Goal: Task Accomplishment & Management: Use online tool/utility

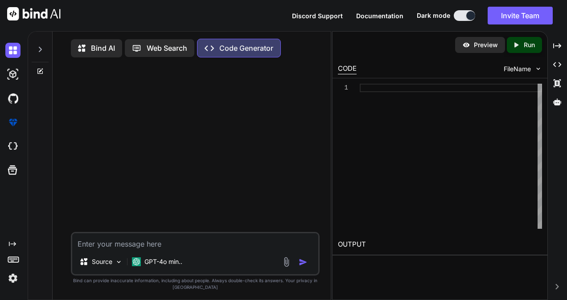
click at [175, 45] on p "Web Search" at bounding box center [167, 48] width 41 height 11
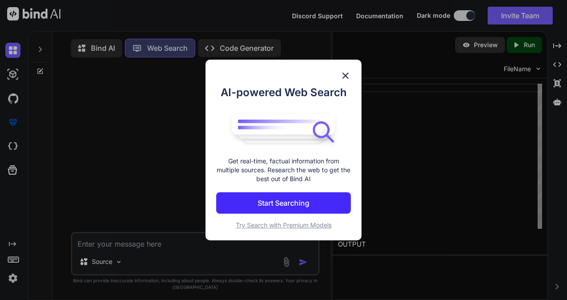
scroll to position [3, 0]
click at [295, 207] on p "Start Searching" at bounding box center [284, 203] width 52 height 11
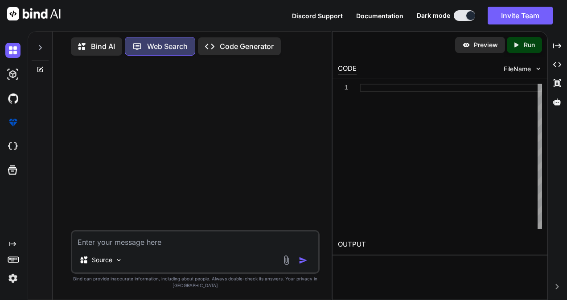
click at [241, 45] on p "Code Generator" at bounding box center [247, 46] width 54 height 11
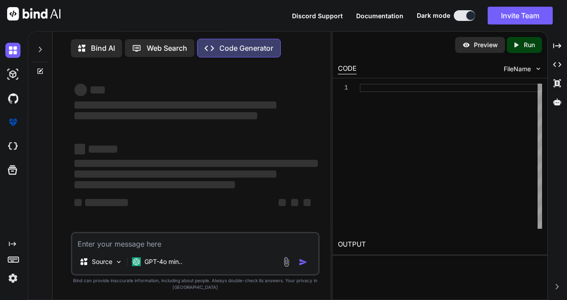
click at [157, 244] on textarea at bounding box center [195, 242] width 246 height 16
type textarea "x"
type textarea "G"
type textarea "x"
type textarea "Ge"
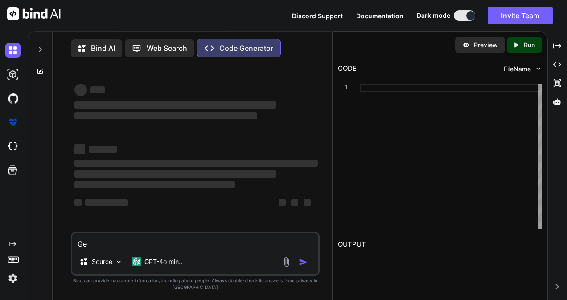
type textarea "x"
type textarea "Gen"
type textarea "x"
type textarea "Gene"
type textarea "x"
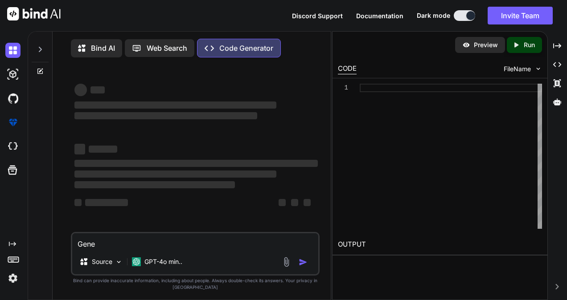
type textarea "Gener"
type textarea "x"
type textarea "Genera"
type textarea "x"
type textarea "Generat"
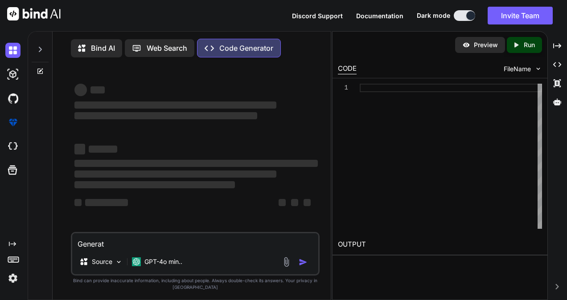
type textarea "x"
type textarea "Generate"
type textarea "x"
type textarea "Generate"
type textarea "x"
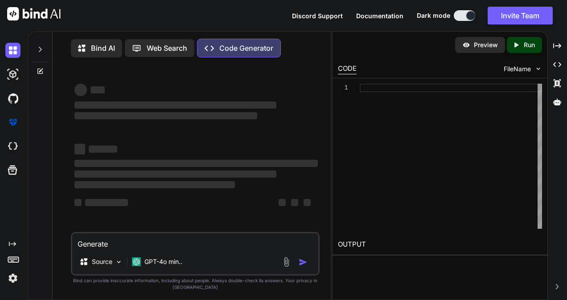
type textarea "Generate c"
type textarea "x"
type textarea "Generate co"
type textarea "x"
type textarea "Generate cod"
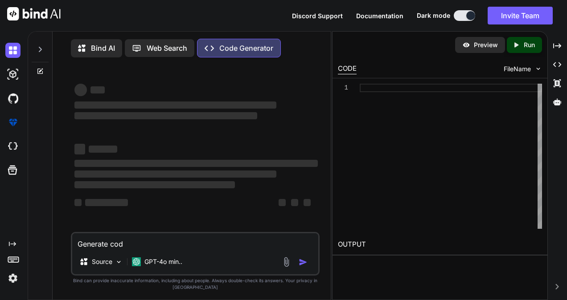
type textarea "x"
type textarea "Generate code"
type textarea "x"
type textarea "Generate code f"
type textarea "x"
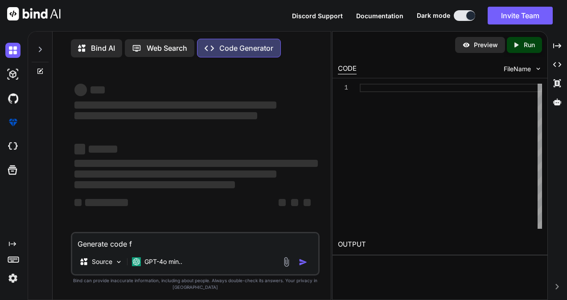
type textarea "Generate code fo"
type textarea "x"
type textarea "Generate code for"
type textarea "x"
type textarea "Generate code for"
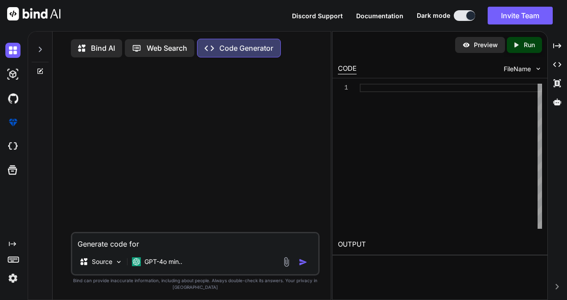
type textarea "x"
type textarea "Generate code for m"
type textarea "x"
type textarea "Generate code for mu"
type textarea "x"
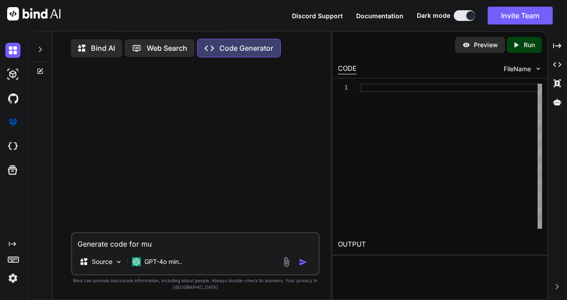
type textarea "Generate code for mul"
type textarea "x"
type textarea "Generate code for mult"
type textarea "x"
type textarea "Generate code for multi"
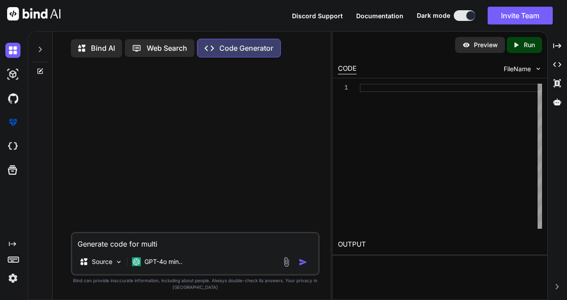
type textarea "x"
type textarea "Generate code for multi"
type textarea "x"
type textarea "Generate code for multi r"
type textarea "x"
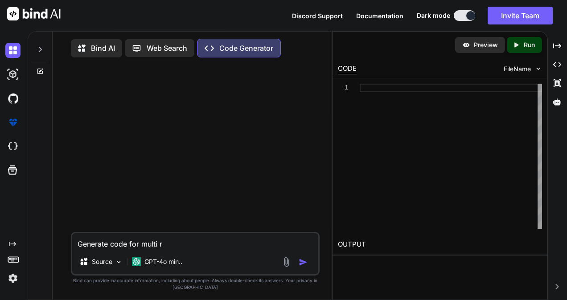
type textarea "Generate code for multi ro"
type textarea "x"
type textarea "Generate code for multi row"
type textarea "x"
type textarea "Generate code for multi row"
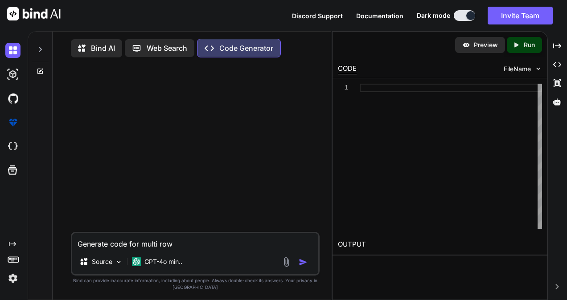
type textarea "x"
type textarea "Generate code for multi row g"
type textarea "x"
type textarea "Generate code for multi row gr"
type textarea "x"
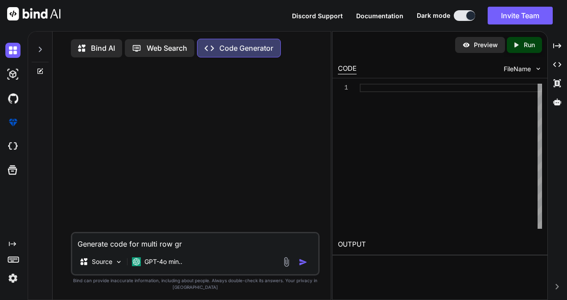
type textarea "Generate code for multi row gro"
type textarea "x"
type textarea "Generate code for multi row grou"
type textarea "x"
type textarea "Generate code for multi row group"
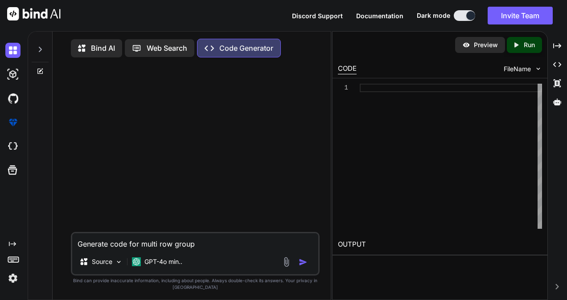
type textarea "x"
type textarea "Generate code for multi row groupi"
type textarea "x"
type textarea "Generate code for multi row groupin"
type textarea "x"
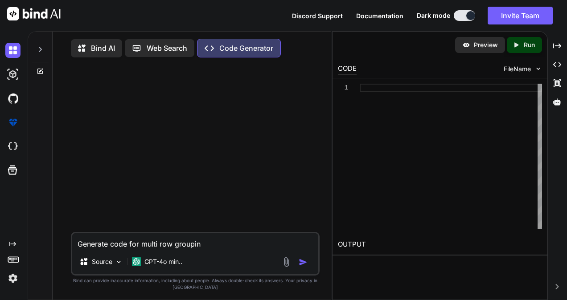
type textarea "Generate code for multi row grouping"
type textarea "x"
type textarea "Generate code for multi row grouping"
type textarea "x"
type textarea "Generate code for multi row grouping t"
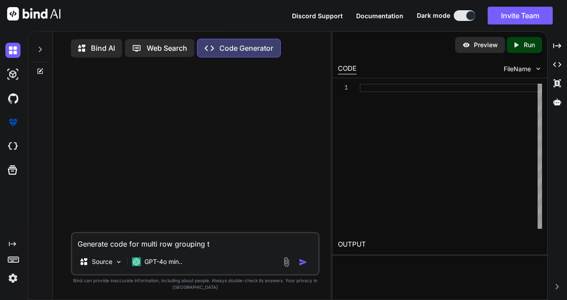
type textarea "x"
type textarea "Generate code for multi row grouping ta"
type textarea "x"
type textarea "Generate code for multi row grouping tab"
type textarea "x"
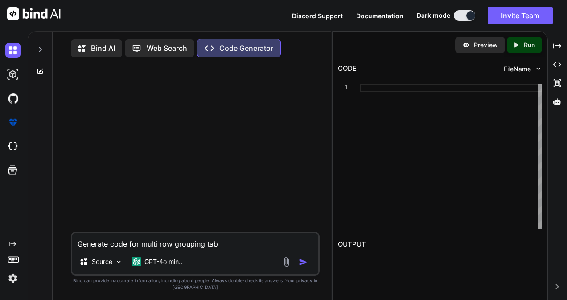
type textarea "Generate code for multi row grouping tabl"
type textarea "x"
type textarea "Generate code for multi row grouping tabl"
type textarea "x"
type textarea "Generate code for multi row grouping tabl"
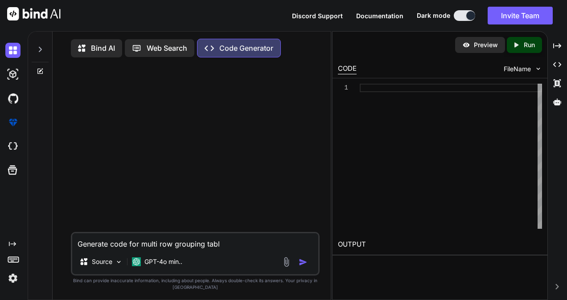
type textarea "x"
type textarea "Generate code for multi row grouping table"
type textarea "x"
type textarea "Generate code for multi row grouping table"
type textarea "x"
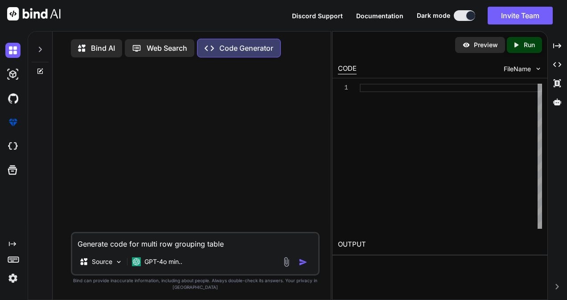
type textarea "Generate code for multi row grouping table f"
type textarea "x"
type textarea "Generate code for multi row grouping table fo"
type textarea "x"
type textarea "Generate code for multi row grouping table for"
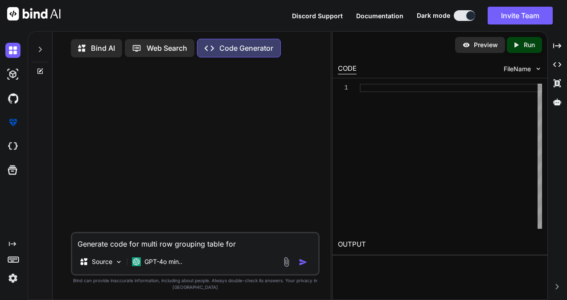
type textarea "x"
type textarea "Generate code for multi row grouping table for"
type textarea "x"
type textarea "Generate code for multi row grouping table for d"
type textarea "x"
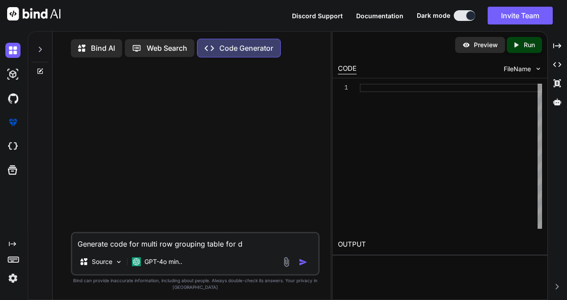
type textarea "Generate code for multi row grouping table for di"
type textarea "x"
type textarea "Generate code for multi row grouping table for dif"
type textarea "x"
type textarea "Generate code for multi row grouping table for diff"
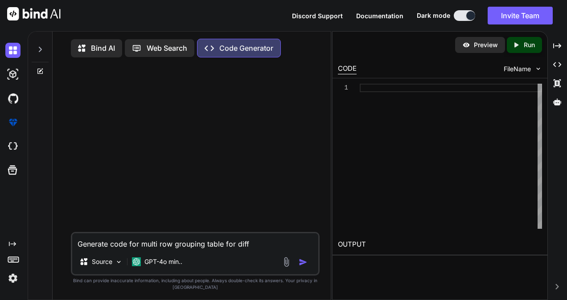
type textarea "x"
type textarea "Generate code for multi row grouping table for diffe"
type textarea "x"
type textarea "Generate code for multi row grouping table for differ"
type textarea "x"
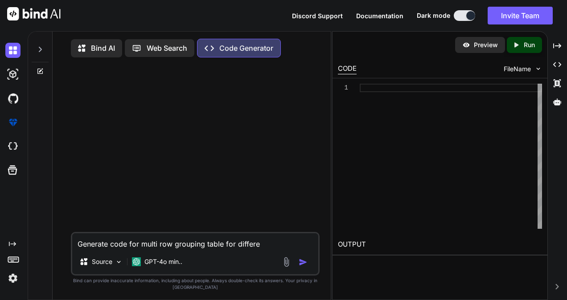
type textarea "Generate code for multi row grouping table for differer"
type textarea "x"
type textarea "Generate code for multi row grouping table for differern"
type textarea "x"
type textarea "Generate code for multi row grouping table for differer"
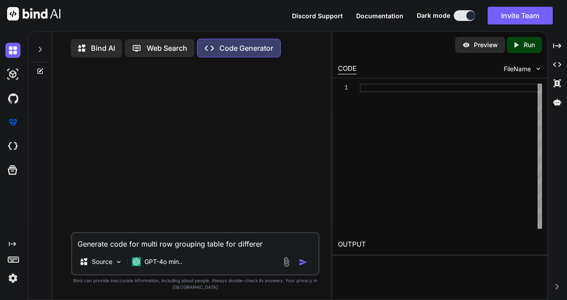
type textarea "x"
type textarea "Generate code for multi row grouping table for differe"
type textarea "x"
type textarea "Generate code for multi row grouping table for differen"
type textarea "x"
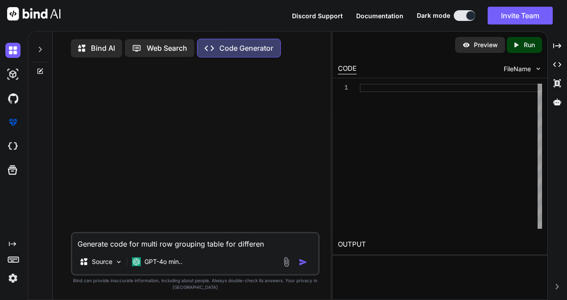
type textarea "Generate code for multi row grouping table for different"
type textarea "x"
type textarea "Generate code for multi row grouping table for different"
type textarea "x"
type textarea "Generate code for multi row grouping table for different c"
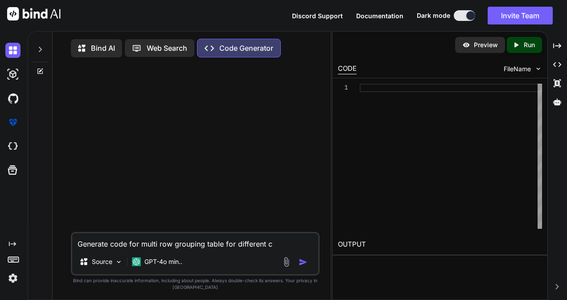
type textarea "x"
type textarea "Generate code for multi row grouping table for different co"
type textarea "x"
type textarea "Generate code for multi row grouping table for different col"
type textarea "x"
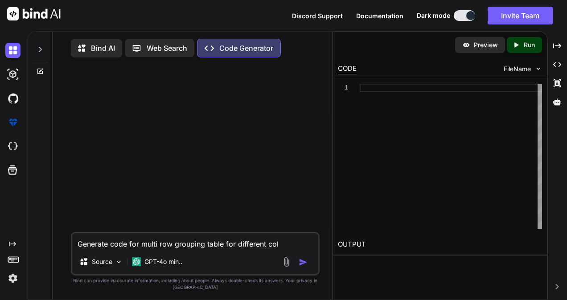
type textarea "Generate code for multi row grouping table for different colu"
type textarea "x"
type textarea "Generate code for multi row grouping table for different colum"
type textarea "x"
type textarea "Generate code for multi row grouping table for different column"
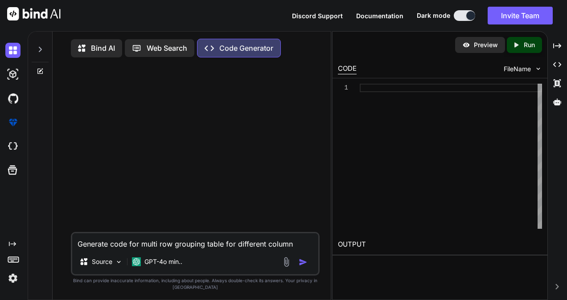
click at [129, 245] on textarea "Generate code for multi row grouping table for different column" at bounding box center [195, 242] width 246 height 16
type textarea "x"
type textarea "Generate code for multi row grouping table for different column"
type textarea "x"
type textarea "Generate code afor multi row grouping table for different column"
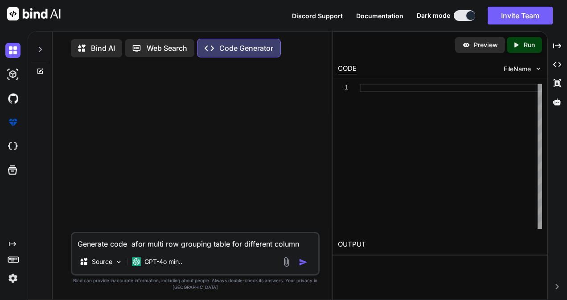
type textarea "x"
type textarea "Generate code asfor multi row grouping table for different column"
type textarea "x"
type textarea "Generate code as for multi row grouping table for different column"
type textarea "x"
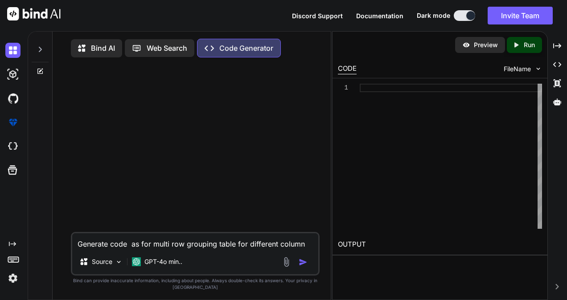
type textarea "Generate code as cfor multi row grouping table for different column"
type textarea "x"
type textarea "Generate code as cofor multi row grouping table for different column"
type textarea "x"
type textarea "Generate code as comfor multi row grouping table for different column"
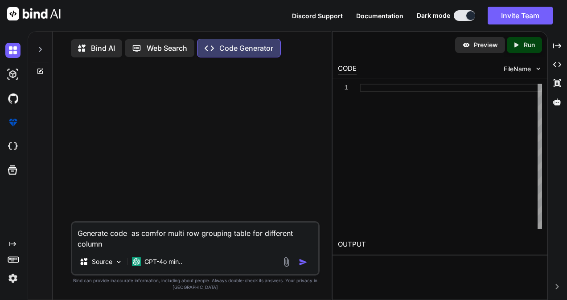
type textarea "x"
type textarea "Generate code as compfor multi row grouping table for different column"
type textarea "x"
type textarea "Generate code as compofor multi row grouping table for different column"
type textarea "x"
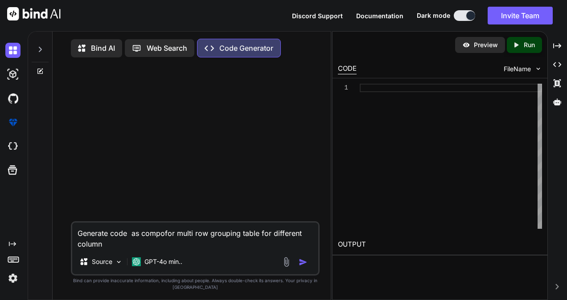
type textarea "Generate code as componfor multi row grouping table for different column"
type textarea "x"
type textarea "Generate code as componefor multi row grouping table for different column"
type textarea "x"
type textarea "Generate code as componenfor multi row grouping table for different column"
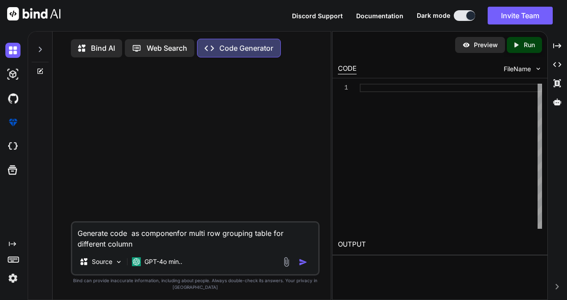
type textarea "x"
type textarea "Generate code as componentfor multi row grouping table for different column"
type textarea "x"
type textarea "Generate code as component for multi row grouping table for different column"
type textarea "x"
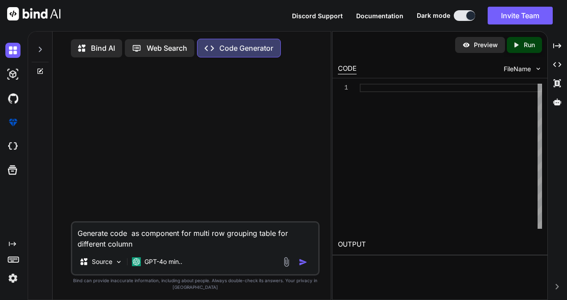
type textarea "Generate code as component ifor multi row grouping table for different column"
type textarea "x"
type textarea "Generate code as component infor multi row grouping table for different column"
type textarea "x"
type textarea "Generate code as component in for multi row grouping table for different column"
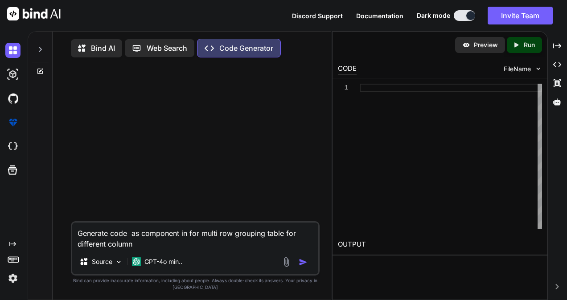
type textarea "x"
type textarea "Generate code as component in rfor multi row grouping table for different column"
type textarea "x"
type textarea "Generate code as component in refor multi row grouping table for different colu…"
type textarea "x"
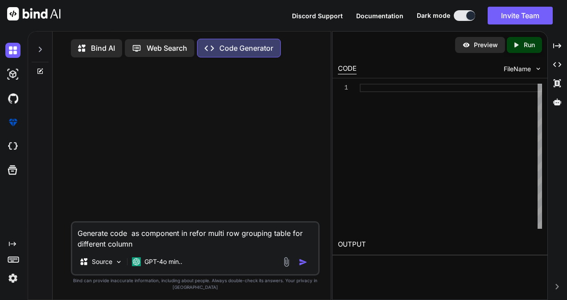
type textarea "Generate code as component in reafor multi row grouping table for different col…"
type textarea "x"
type textarea "Generate code as component in reacfor multi row grouping table for different co…"
type textarea "x"
type textarea "Generate code as component in reactfor multi row grouping table for different c…"
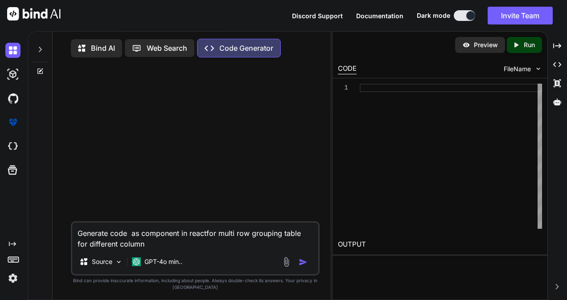
type textarea "x"
type textarea "Generate code as component in react for multi row grouping table for different …"
type textarea "x"
type textarea "Generate code as component in react for multi row grouping table for different …"
click at [195, 245] on textarea "Generate code as component in react for multi row grouping table for different …" at bounding box center [195, 236] width 246 height 27
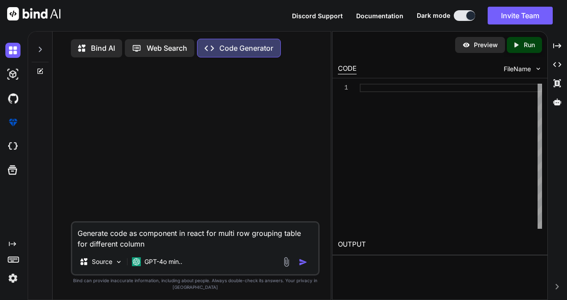
type textarea "x"
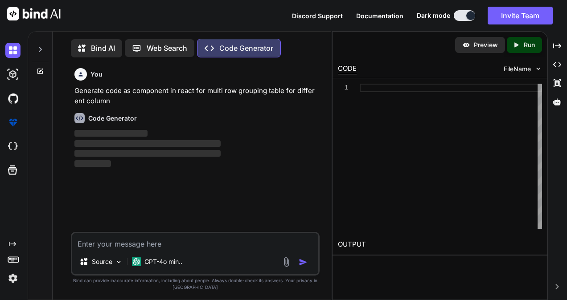
scroll to position [3, 0]
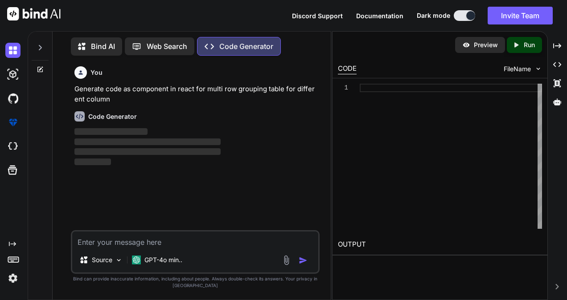
click at [41, 44] on icon at bounding box center [40, 47] width 7 height 7
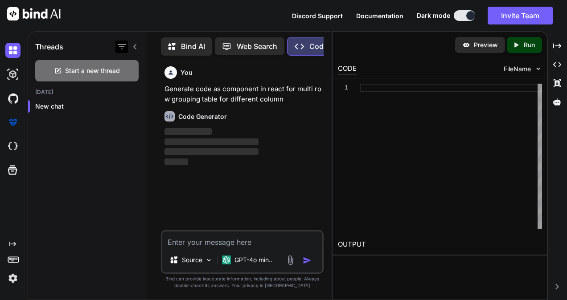
click at [122, 46] on icon "button" at bounding box center [121, 46] width 11 height 11
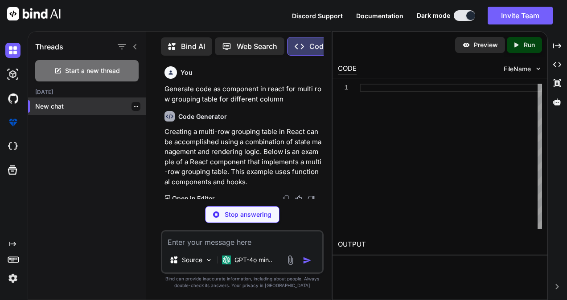
click at [87, 102] on p "New chat" at bounding box center [90, 106] width 111 height 9
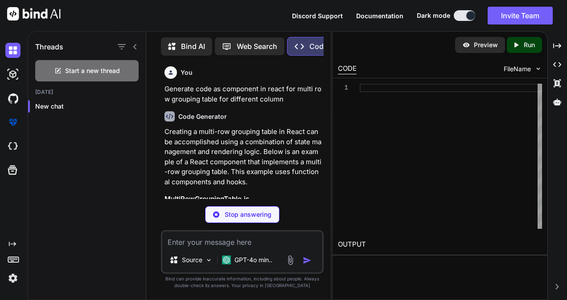
click at [214, 141] on p "Creating a multi-row grouping table in React can be accomplished using a combin…" at bounding box center [243, 157] width 157 height 60
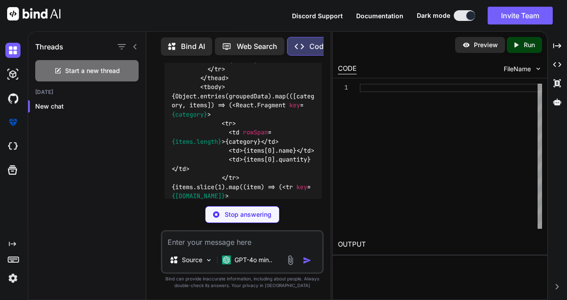
scroll to position [548, 0]
click at [558, 49] on icon "Created with Pixso." at bounding box center [557, 46] width 8 height 8
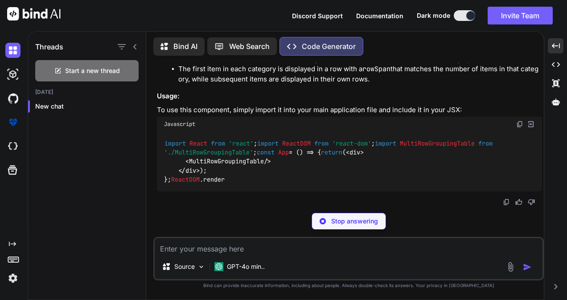
scroll to position [819, 0]
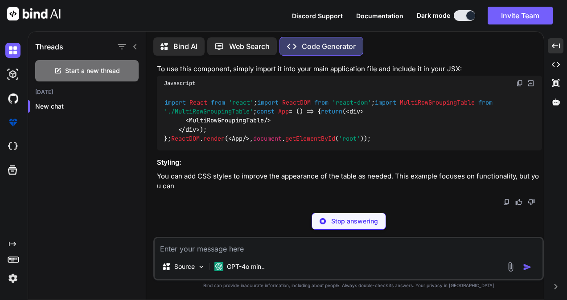
click at [136, 44] on icon at bounding box center [135, 46] width 7 height 7
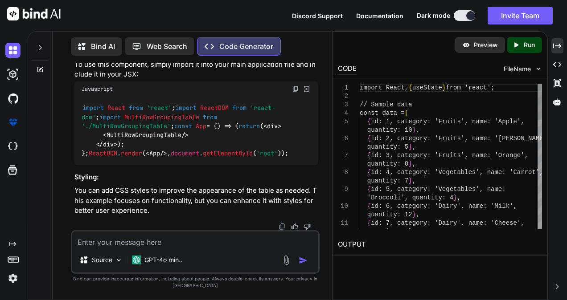
scroll to position [932, 0]
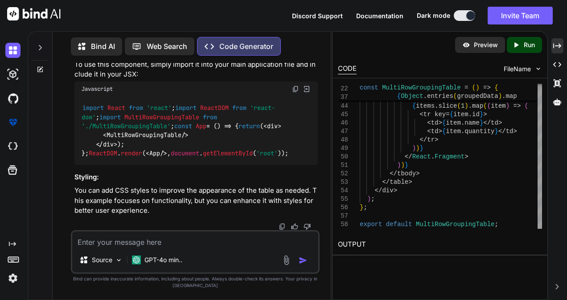
click at [477, 44] on p "Preview" at bounding box center [486, 45] width 24 height 9
click at [526, 46] on p "Run" at bounding box center [529, 45] width 11 height 9
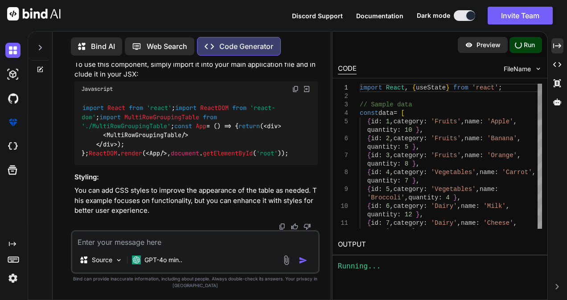
type textarea "x"
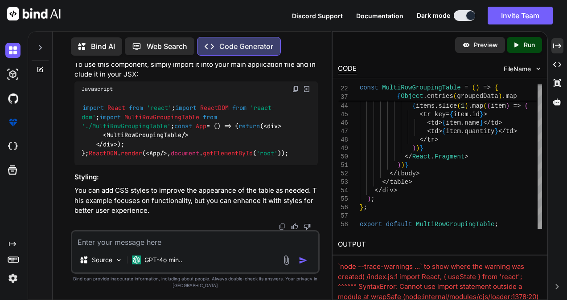
scroll to position [20, 0]
click at [529, 45] on p "Run" at bounding box center [529, 45] width 11 height 9
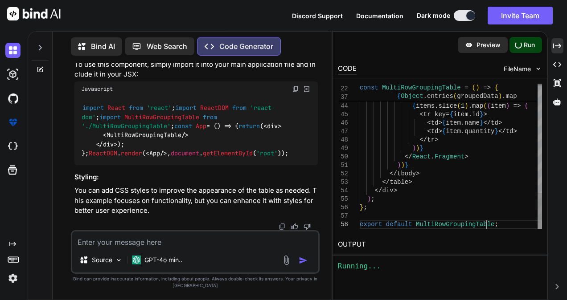
scroll to position [0, 0]
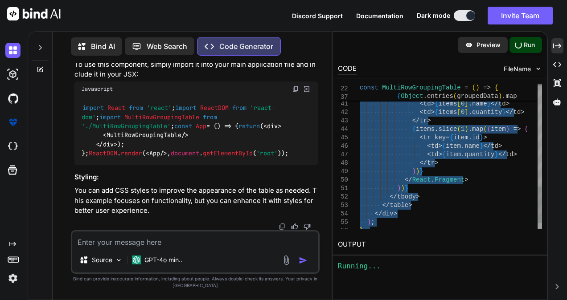
type textarea "const [groupedData, setGroupedData] = useState(groupByCategory(data)); return (…"
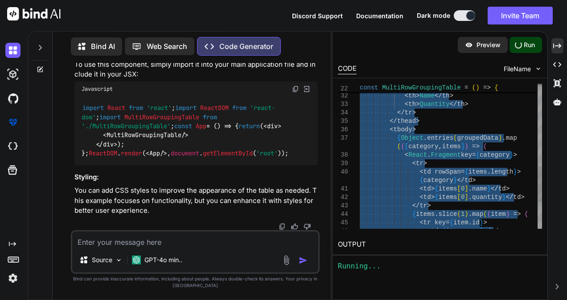
type textarea "x"
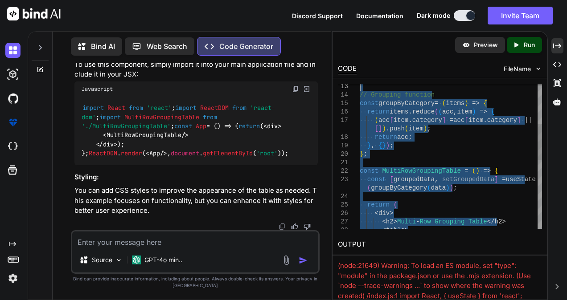
type textarea "import React, { useState } from 'react'; // Sample data const data = [ { id: 1,…"
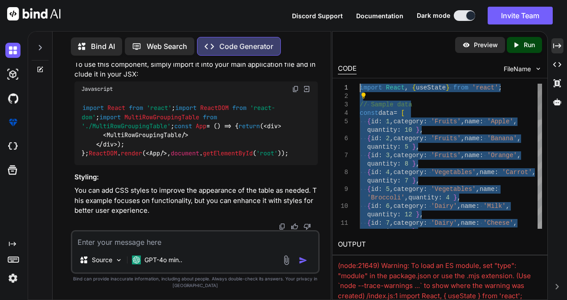
drag, startPoint x: 494, startPoint y: 225, endPoint x: 352, endPoint y: 72, distance: 209.5
